Goal: Information Seeking & Learning: Find specific fact

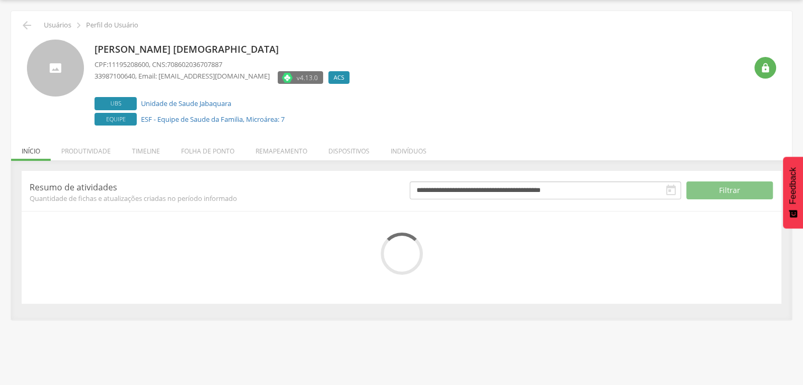
scroll to position [32, 0]
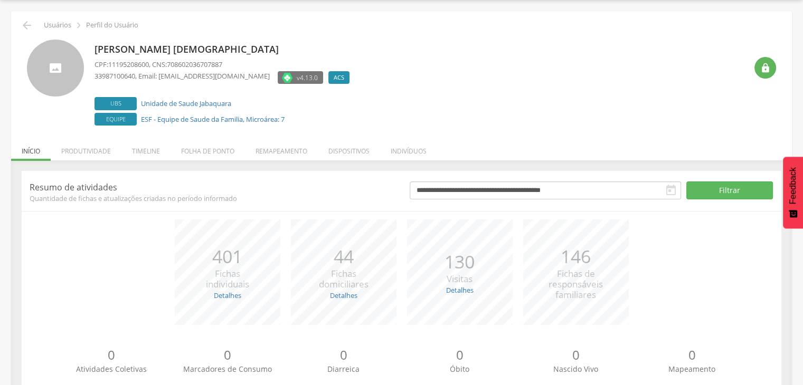
click at [193, 154] on li "Folha de ponto" at bounding box center [207, 148] width 74 height 25
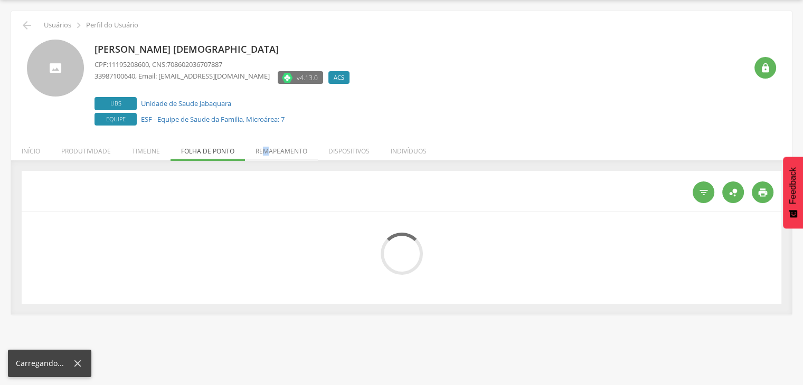
click at [266, 145] on li "Remapeamento" at bounding box center [281, 148] width 73 height 25
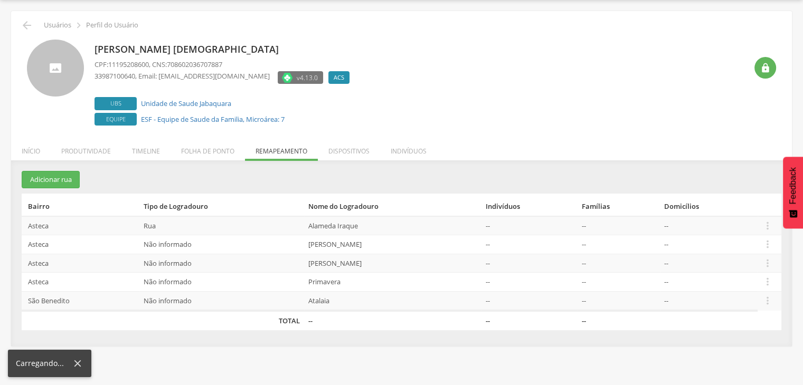
click at [146, 144] on li "Timeline" at bounding box center [145, 148] width 49 height 25
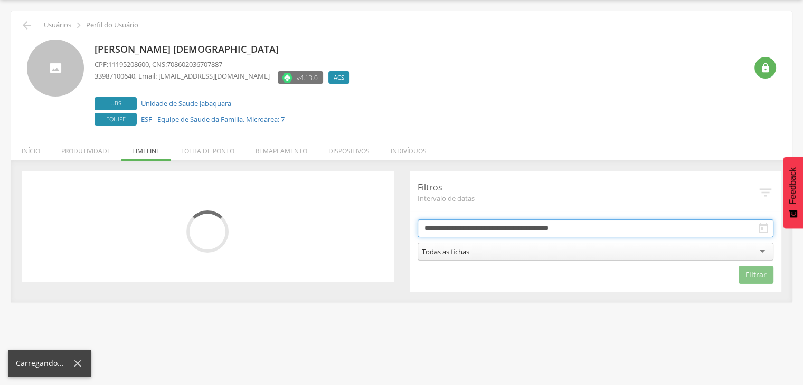
click at [460, 232] on input "**********" at bounding box center [595, 229] width 356 height 18
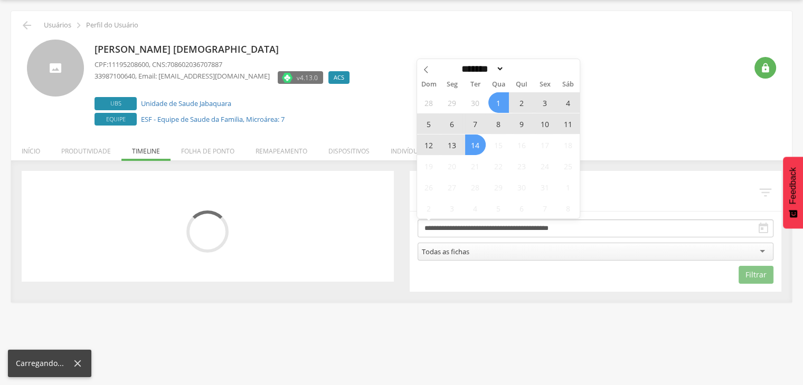
click at [476, 123] on span "7" at bounding box center [475, 123] width 21 height 21
type input "**********"
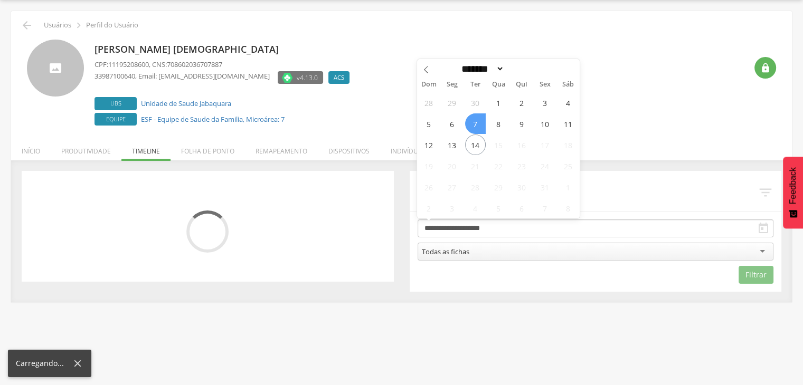
click at [476, 123] on span "7" at bounding box center [475, 123] width 21 height 21
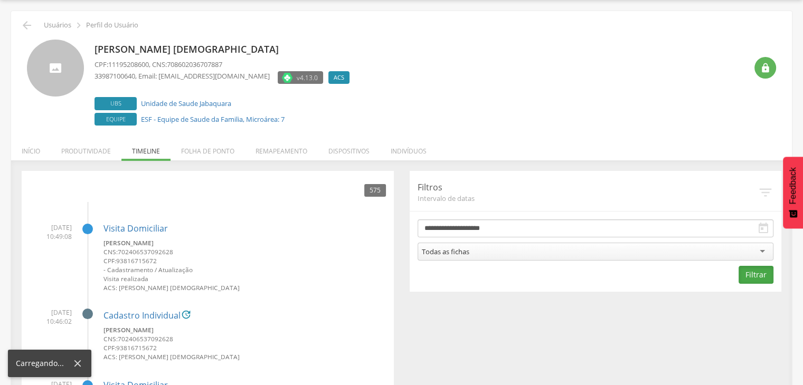
click at [756, 270] on button "Filtrar" at bounding box center [755, 275] width 35 height 18
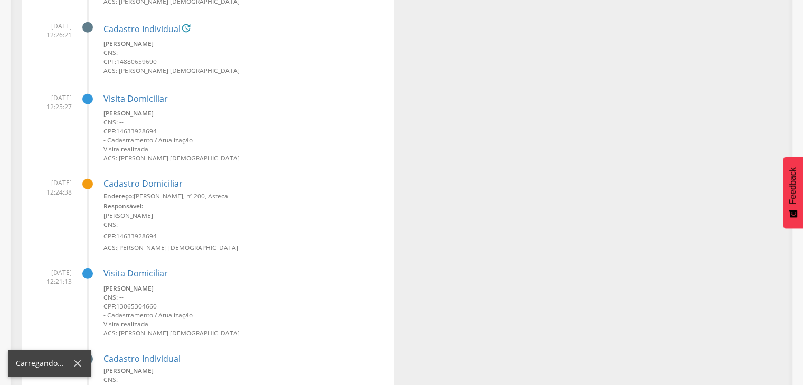
scroll to position [3093, 0]
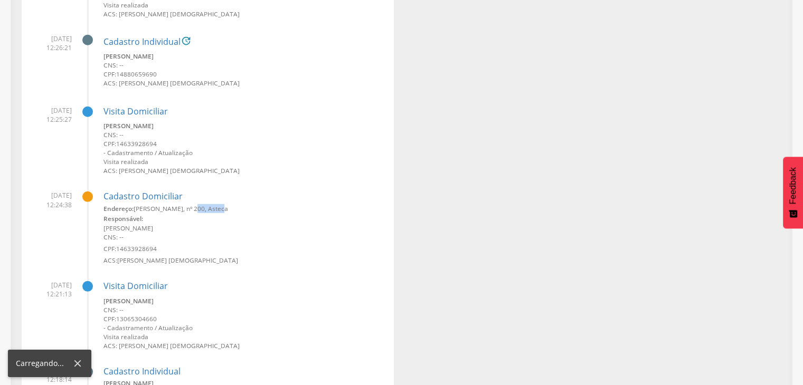
drag, startPoint x: 188, startPoint y: 206, endPoint x: 214, endPoint y: 203, distance: 26.6
click at [214, 203] on div "Cadastro Domiciliar Endereço: Aristides Duarte, nº 200, Asteca Responsável: And…" at bounding box center [244, 224] width 282 height 82
click at [143, 222] on div "Responsável:" at bounding box center [244, 218] width 282 height 11
drag, startPoint x: 102, startPoint y: 228, endPoint x: 182, endPoint y: 224, distance: 79.3
click at [182, 224] on li "07/10/2025 12:24:38 Cadastro Domiciliar Endereço: Aristides Duarte, nº 200, Ast…" at bounding box center [208, 224] width 356 height 82
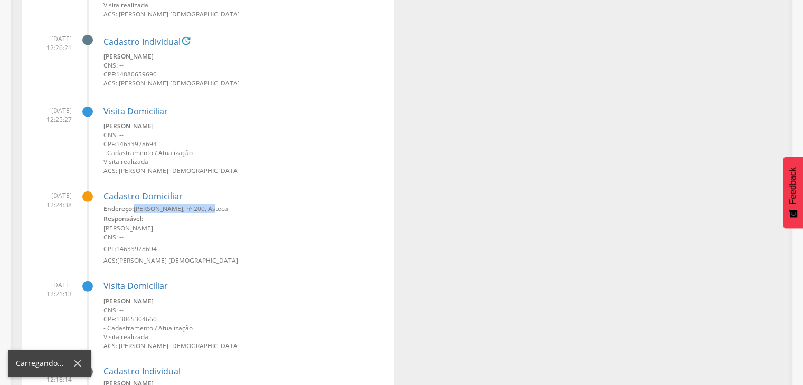
drag, startPoint x: 139, startPoint y: 208, endPoint x: 205, endPoint y: 208, distance: 66.5
click at [205, 208] on small "Endereço: Aristides Duarte, nº 200, Asteca" at bounding box center [244, 208] width 282 height 9
click at [205, 206] on small "Endereço: Aristides Duarte, nº 200, Asteca" at bounding box center [244, 208] width 282 height 9
drag, startPoint x: 203, startPoint y: 206, endPoint x: 136, endPoint y: 206, distance: 67.0
click at [136, 206] on small "Endereço: Aristides Duarte, nº 200, Asteca" at bounding box center [244, 208] width 282 height 9
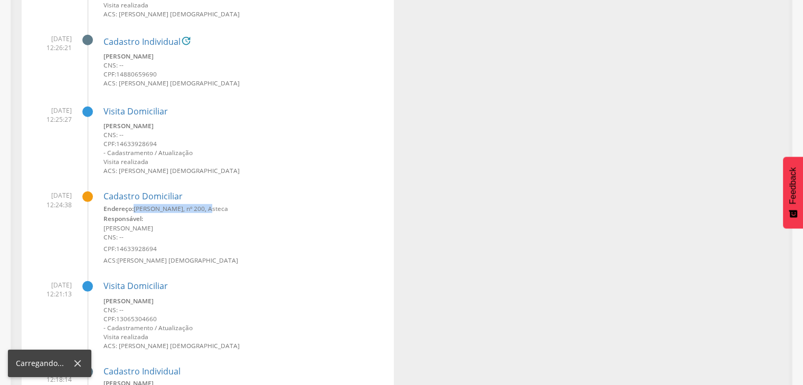
copy small "Aristides Duarte, nº 200"
drag, startPoint x: 118, startPoint y: 245, endPoint x: 167, endPoint y: 243, distance: 49.7
click at [167, 243] on div "Endereço: Aristides Duarte, nº 200, Asteca Responsável: Andre Luiz Marques Gome…" at bounding box center [244, 234] width 282 height 61
copy span "14633928694"
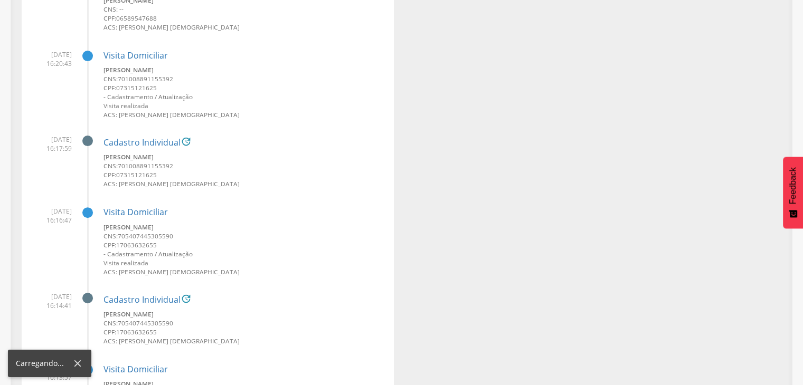
scroll to position [0, 0]
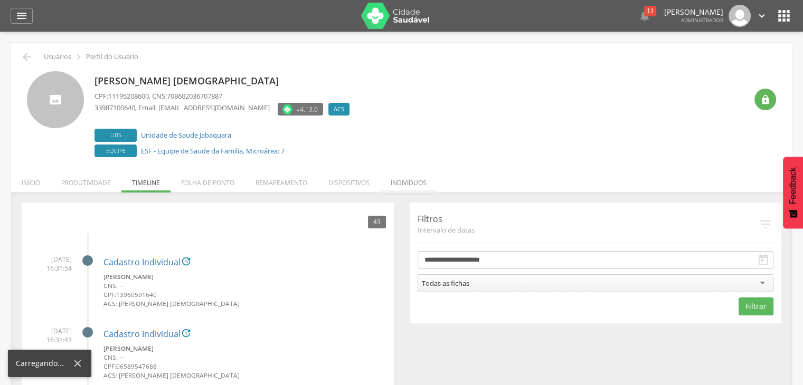
drag, startPoint x: 420, startPoint y: 183, endPoint x: 408, endPoint y: 186, distance: 12.5
drag, startPoint x: 408, startPoint y: 186, endPoint x: 397, endPoint y: 219, distance: 34.5
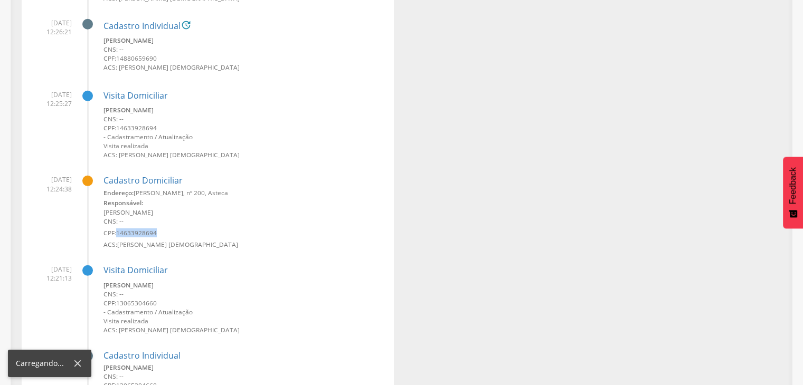
drag, startPoint x: 168, startPoint y: 235, endPoint x: 117, endPoint y: 233, distance: 51.2
click at [117, 233] on small "CPF: 14633928694" at bounding box center [244, 233] width 282 height 9
copy span "14633928694"
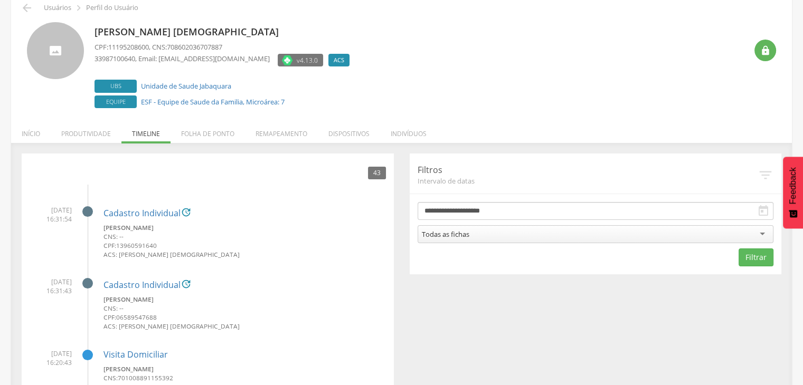
scroll to position [106, 0]
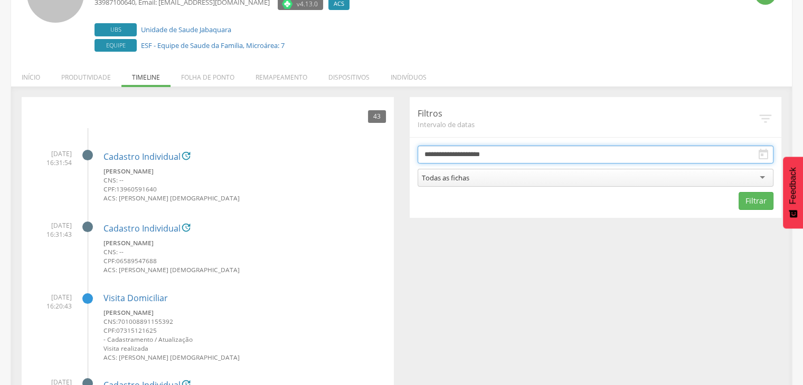
click at [467, 146] on input "**********" at bounding box center [595, 155] width 356 height 18
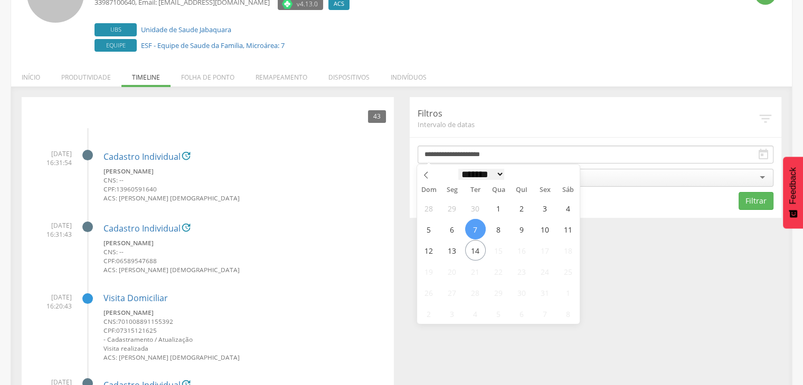
click at [470, 170] on select "******* ********* ***** ***** **** ***** ***** ****** ******** *******" at bounding box center [481, 174] width 46 height 11
select select "*"
click at [458, 169] on select "******* ********* ***** ***** **** ***** ***** ****** ******** *******" at bounding box center [481, 174] width 46 height 11
click at [477, 267] on span "23" at bounding box center [475, 271] width 21 height 21
type input "**********"
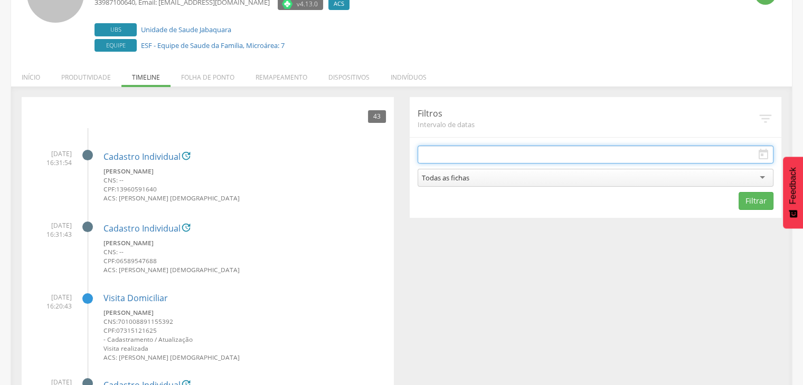
click at [443, 158] on body " Dashboard Supervisão Produtividade Mapa da cidade Mapa de cobertura Ranking A…" at bounding box center [401, 86] width 803 height 385
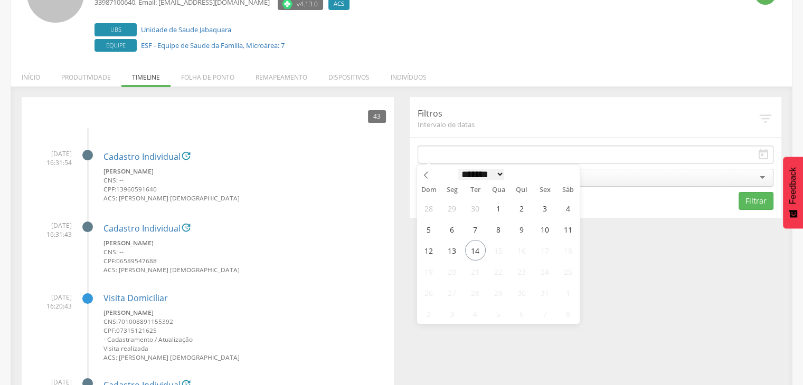
drag, startPoint x: 475, startPoint y: 176, endPoint x: 477, endPoint y: 182, distance: 5.7
click at [475, 176] on select "******* ********* ***** ***** **** ***** ***** ****** ******** *******" at bounding box center [481, 174] width 46 height 11
select select "*"
click at [458, 169] on select "******* ********* ***** ***** **** ***** ***** ****** ******** *******" at bounding box center [481, 174] width 46 height 11
click at [474, 269] on span "23" at bounding box center [475, 271] width 21 height 21
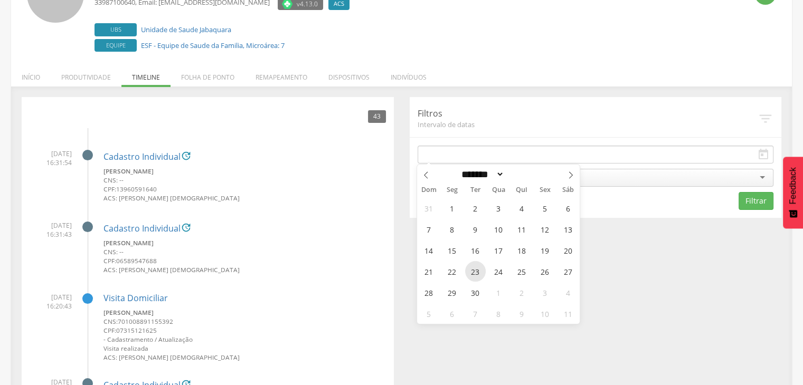
type input "**********"
click at [474, 269] on span "23" at bounding box center [475, 271] width 21 height 21
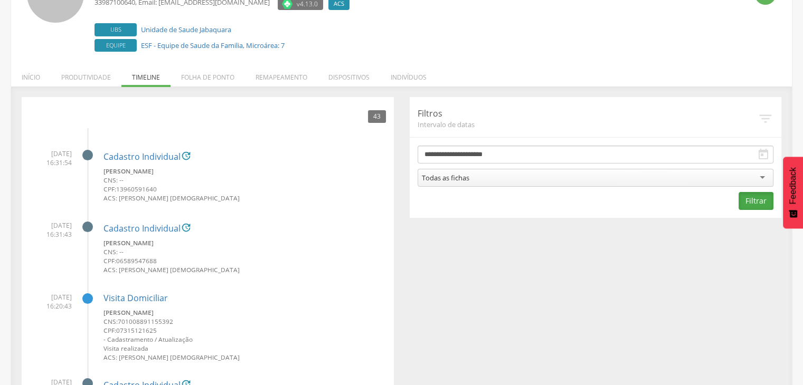
click at [759, 207] on button "Filtrar" at bounding box center [755, 201] width 35 height 18
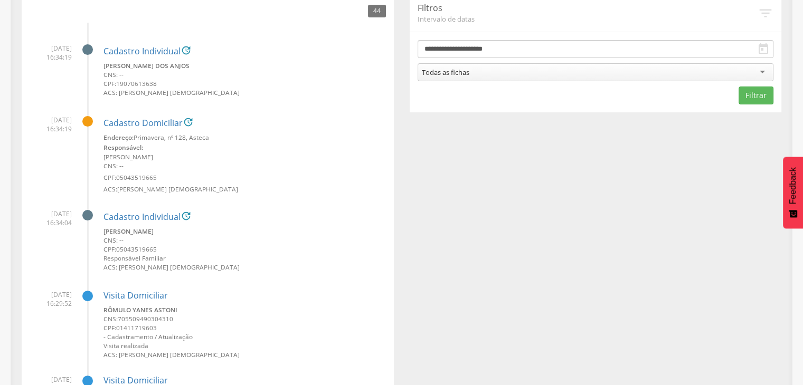
scroll to position [3127, 0]
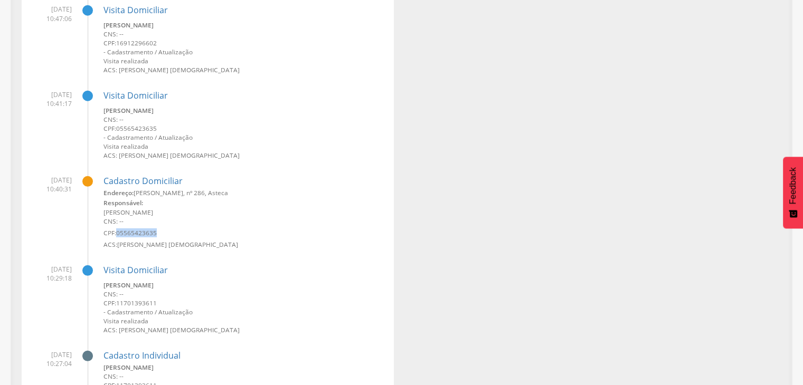
drag, startPoint x: 164, startPoint y: 232, endPoint x: 118, endPoint y: 231, distance: 45.4
click at [118, 231] on small "CPF: 05565423635" at bounding box center [244, 233] width 282 height 9
copy span "05565423635"
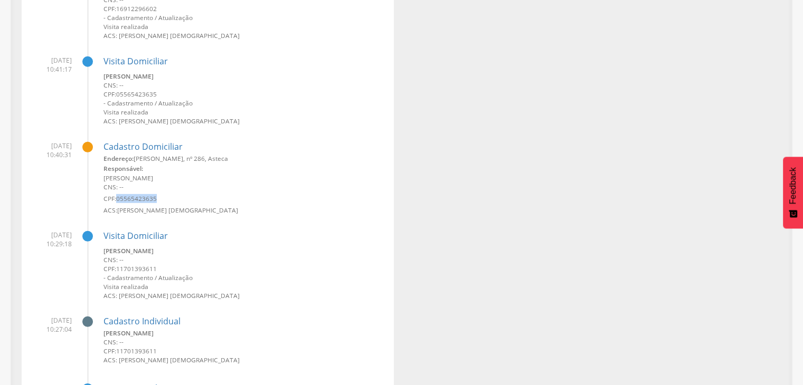
scroll to position [3180, 0]
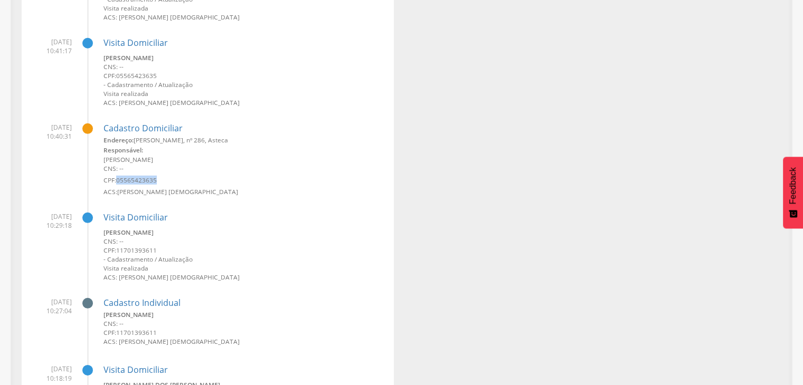
drag, startPoint x: 100, startPoint y: 313, endPoint x: 195, endPoint y: 308, distance: 95.1
click at [195, 308] on li "23/09/2025 10:27:04 Cadastro Individual Nadila Maira de Oliveira CNS: -- CPF: 1…" at bounding box center [208, 320] width 356 height 60
drag, startPoint x: 163, startPoint y: 332, endPoint x: 118, endPoint y: 332, distance: 44.9
click at [118, 332] on small "CPF: 11701393611" at bounding box center [244, 332] width 282 height 9
copy span "11701393611"
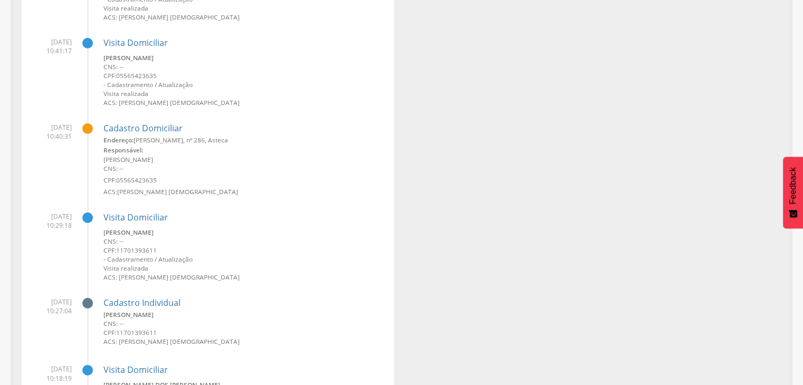
drag, startPoint x: 190, startPoint y: 157, endPoint x: 154, endPoint y: 165, distance: 36.8
click at [155, 164] on div "Endereço: Aristides Duarte, nº 286, Asteca Responsável: Silvania de Souza Couti…" at bounding box center [244, 166] width 282 height 61
click at [134, 184] on span "05565423635" at bounding box center [136, 180] width 41 height 8
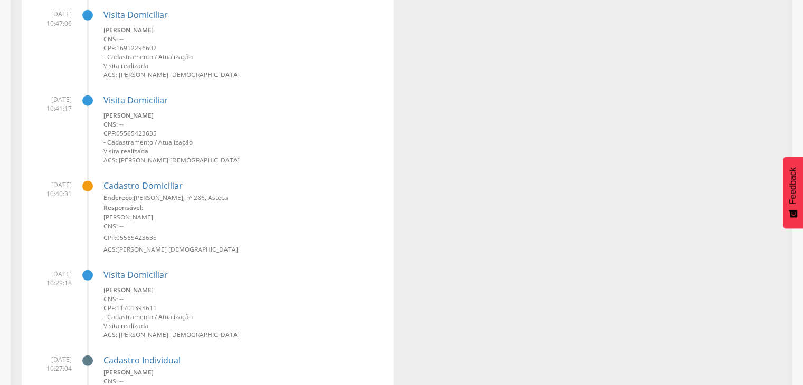
scroll to position [3127, 0]
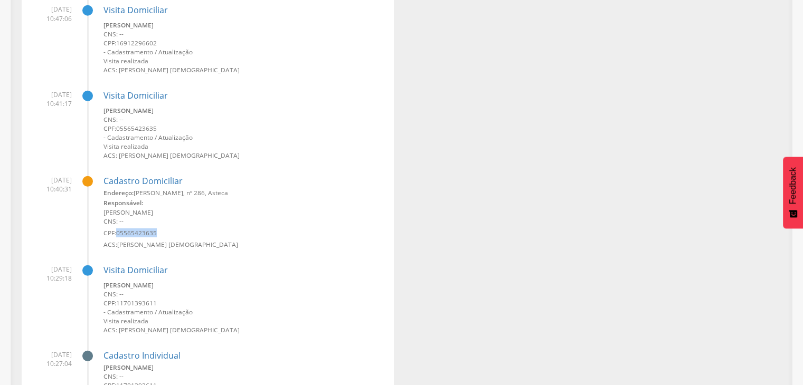
drag, startPoint x: 168, startPoint y: 230, endPoint x: 119, endPoint y: 231, distance: 49.6
click at [119, 231] on small "CPF: 05565423635" at bounding box center [244, 233] width 282 height 9
copy span "05565423635"
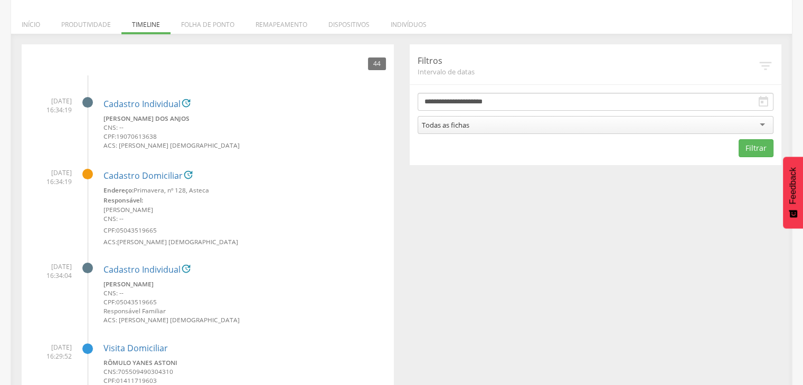
scroll to position [0, 0]
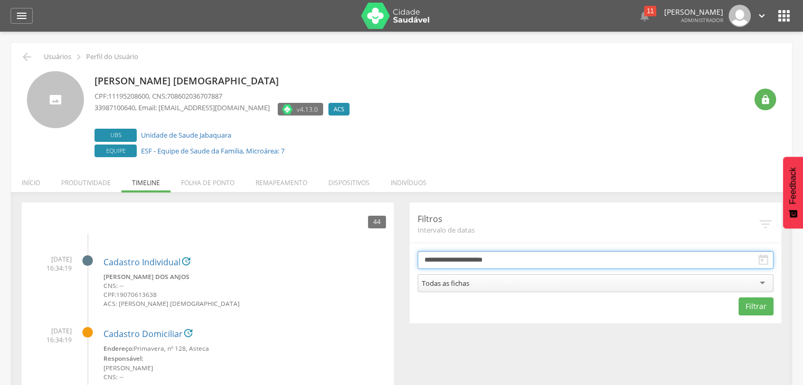
click at [472, 255] on input "**********" at bounding box center [595, 260] width 356 height 18
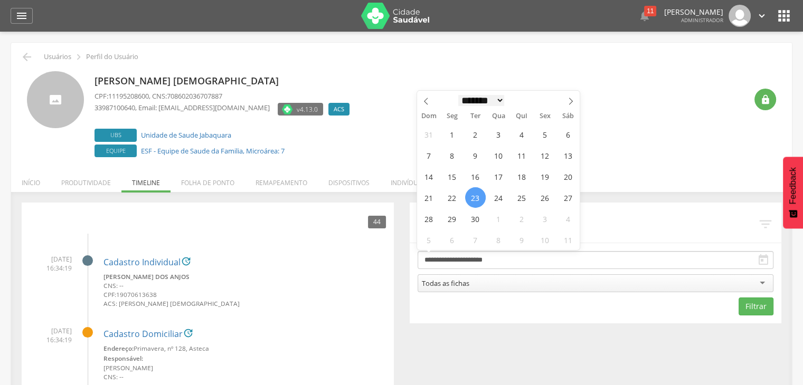
click at [469, 99] on select "******* ********* ***** ***** **** ***** ***** ****** ******** *******" at bounding box center [481, 100] width 46 height 11
select select "*"
click at [458, 95] on select "******* ********* ***** ***** **** ***** ***** ****** ******** *******" at bounding box center [481, 100] width 46 height 11
click at [493, 134] on span "1" at bounding box center [498, 134] width 21 height 21
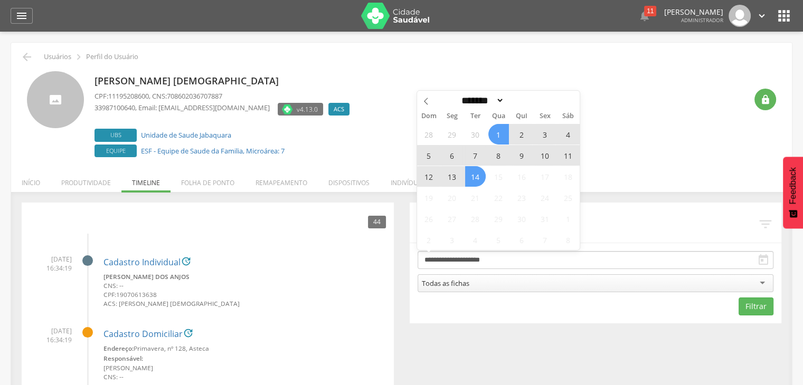
drag, startPoint x: 473, startPoint y: 178, endPoint x: 481, endPoint y: 178, distance: 7.9
click at [473, 178] on span "14" at bounding box center [475, 176] width 21 height 21
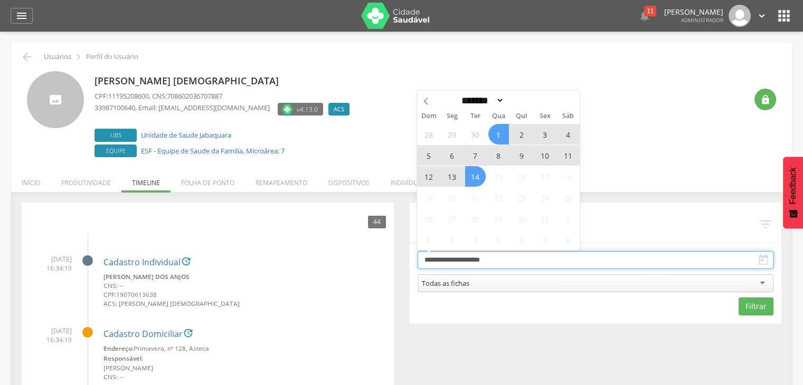
type input "**********"
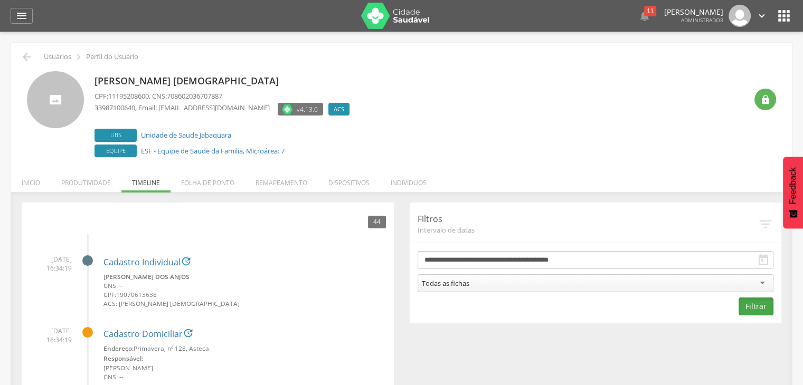
click at [769, 306] on button "Filtrar" at bounding box center [755, 307] width 35 height 18
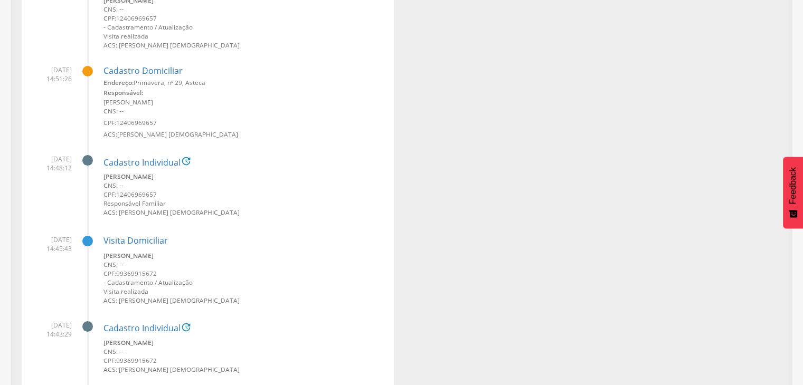
scroll to position [48214, 0]
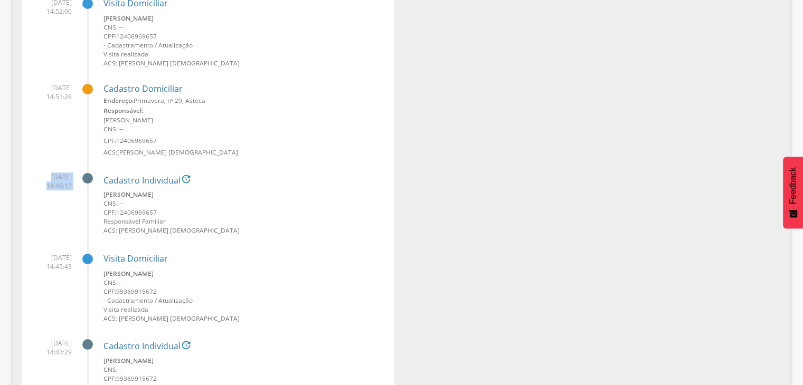
drag, startPoint x: 36, startPoint y: 174, endPoint x: 61, endPoint y: 165, distance: 26.7
click at [61, 165] on li "02/10/2025 14:48:12 Cadastro Individual  Edna Cordeiro de Oliveira CNS: -- CPF…" at bounding box center [208, 201] width 356 height 73
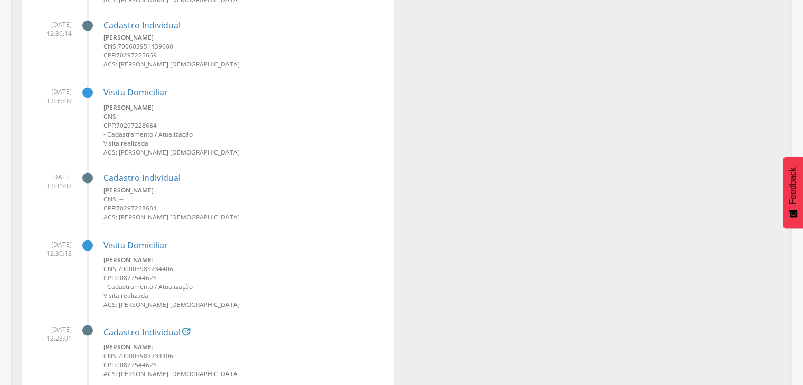
scroll to position [0, 0]
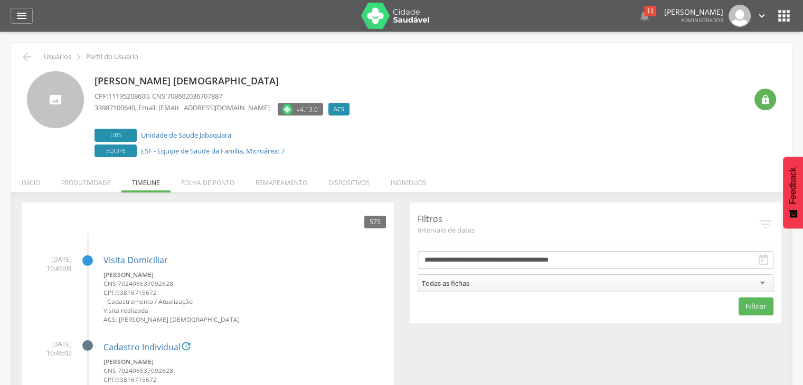
click at [781, 9] on icon "" at bounding box center [783, 15] width 17 height 17
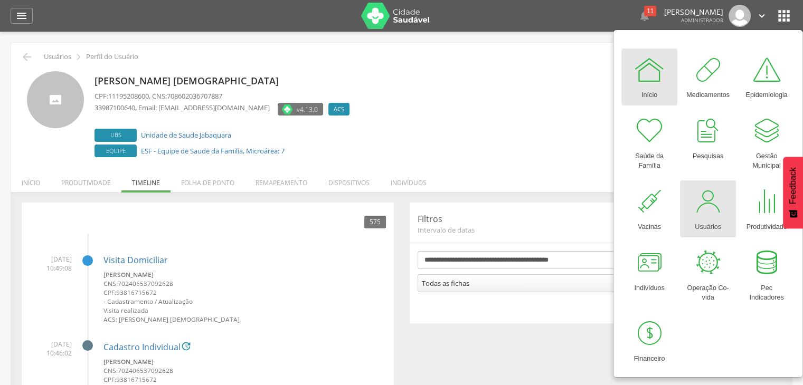
click at [714, 206] on div at bounding box center [708, 202] width 32 height 32
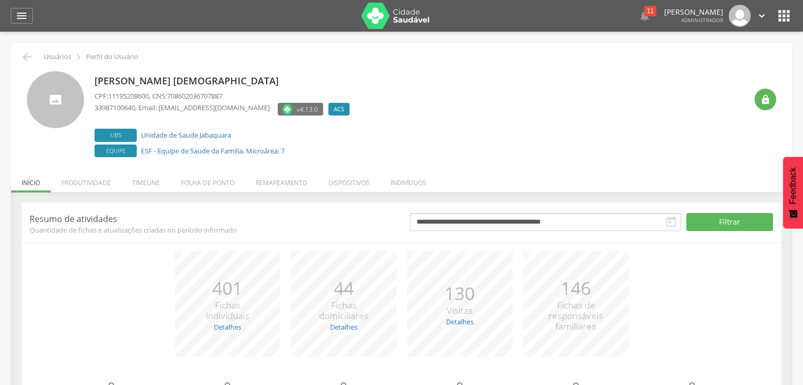
click at [419, 177] on li "Indivíduos" at bounding box center [408, 180] width 57 height 25
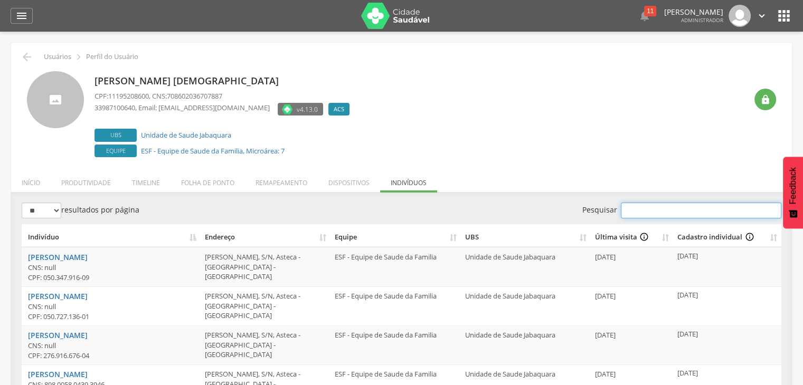
click at [638, 206] on input "Pesquisar" at bounding box center [701, 211] width 160 height 16
paste input "**********"
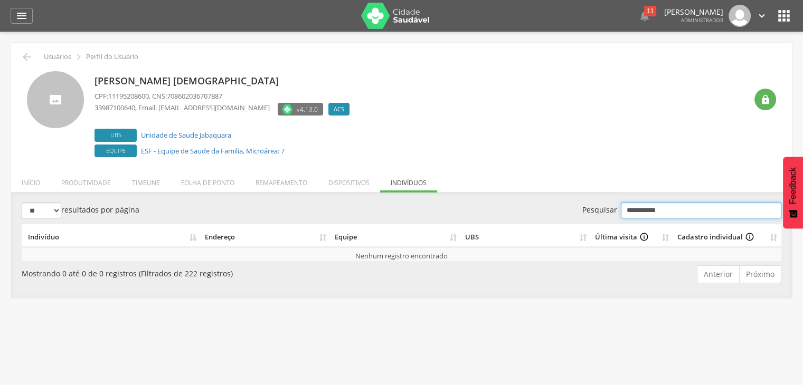
type input "**********"
click at [785, 9] on icon "" at bounding box center [783, 15] width 17 height 17
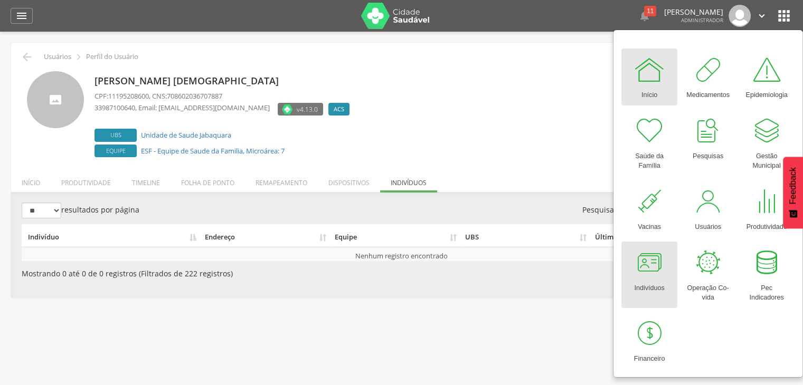
click at [646, 264] on div at bounding box center [649, 263] width 32 height 32
